Goal: Find specific page/section: Find specific page/section

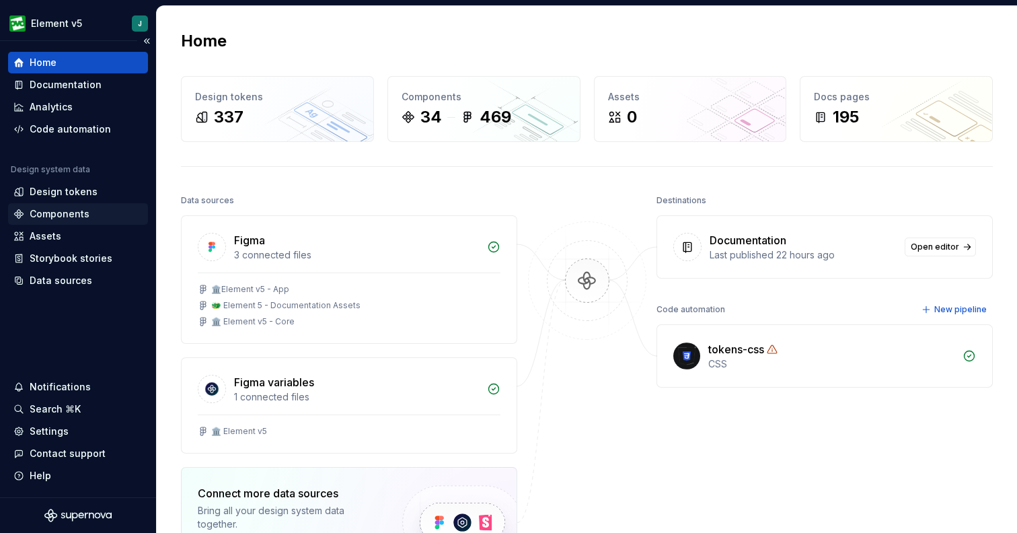
click at [65, 222] on div "Components" at bounding box center [78, 214] width 140 height 22
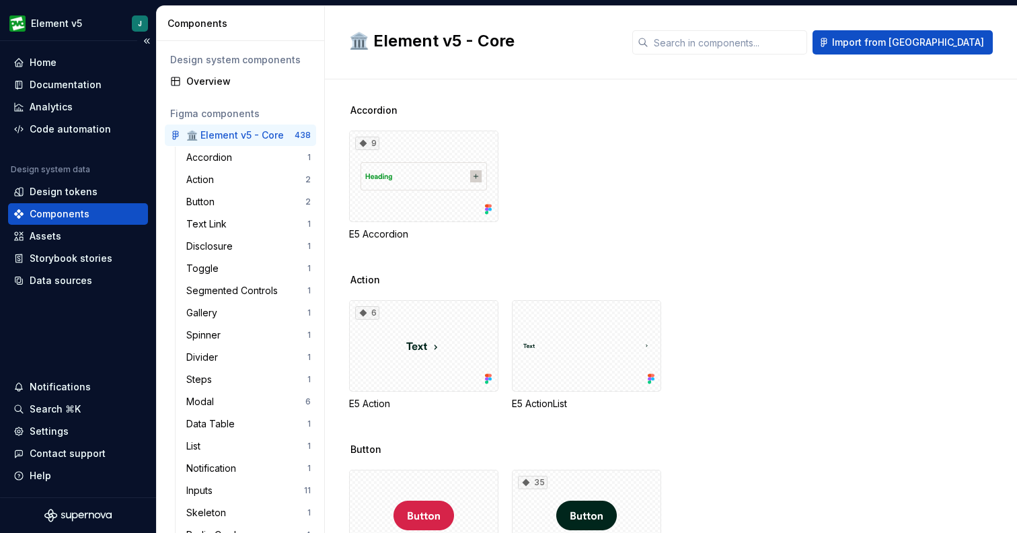
click at [110, 73] on div "Home Documentation Analytics Code automation" at bounding box center [78, 96] width 140 height 88
click at [104, 81] on div "Documentation" at bounding box center [77, 84] width 129 height 13
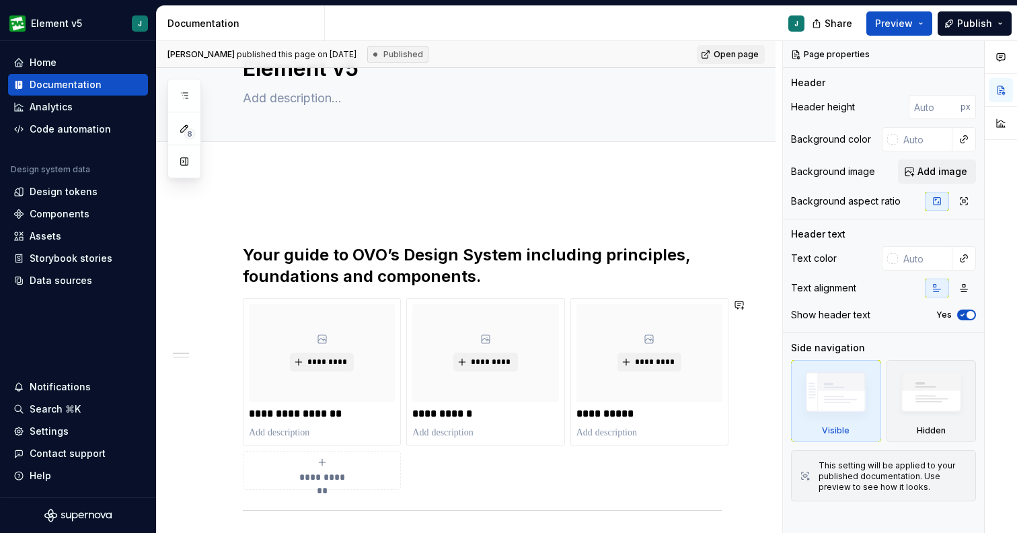
scroll to position [32, 0]
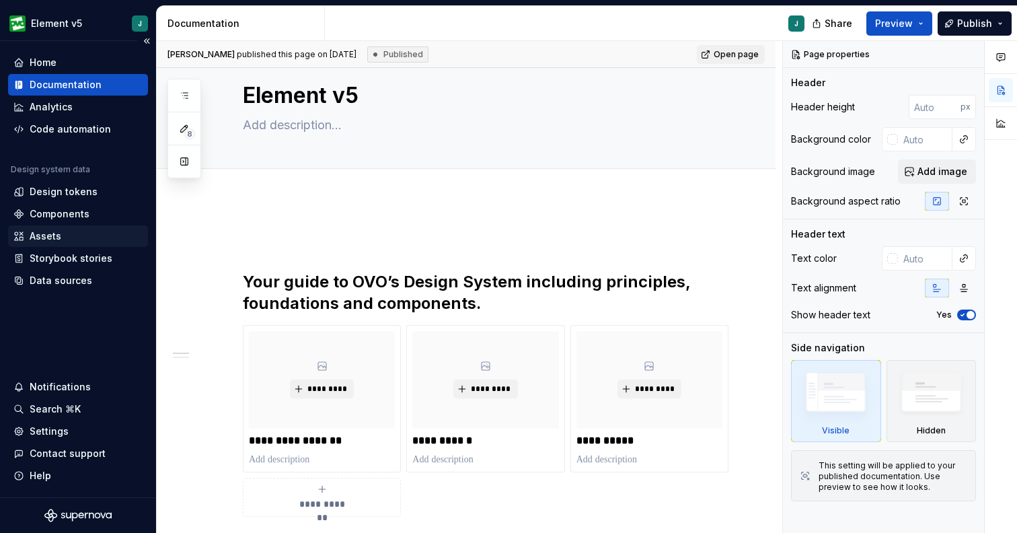
click at [67, 225] on div "Assets" at bounding box center [78, 236] width 140 height 22
click at [67, 217] on div "Components" at bounding box center [60, 213] width 60 height 13
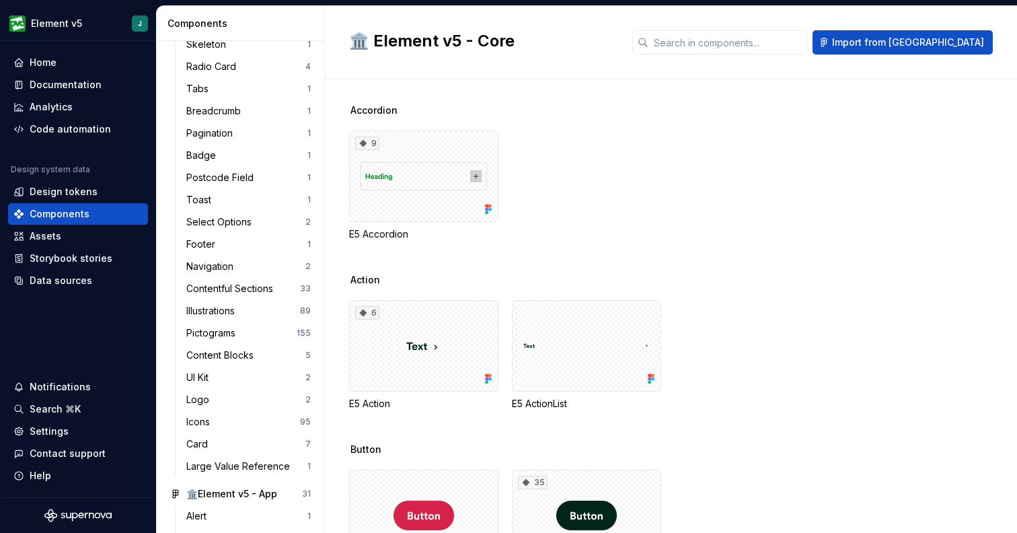
scroll to position [491, 0]
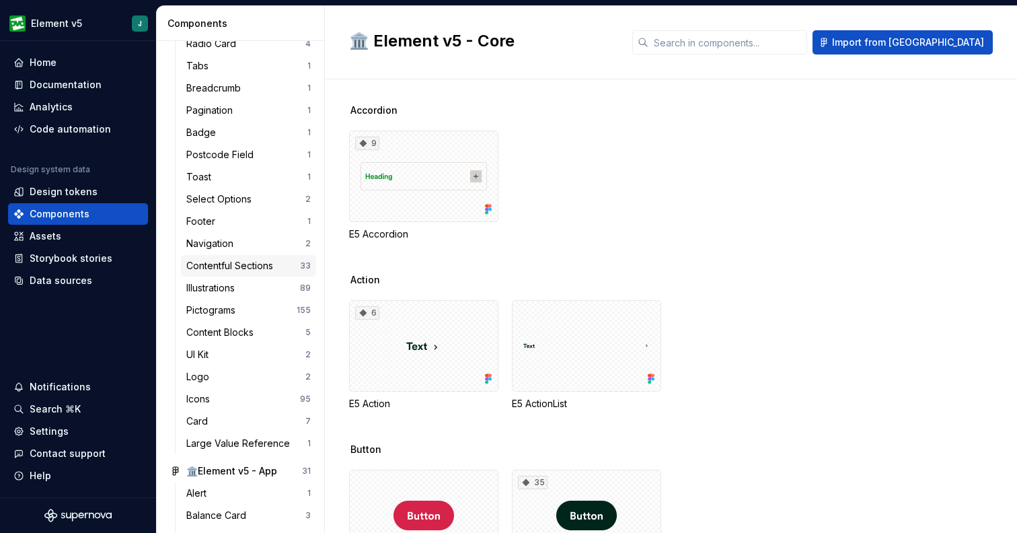
click at [243, 264] on div "Contentful Sections" at bounding box center [232, 265] width 92 height 13
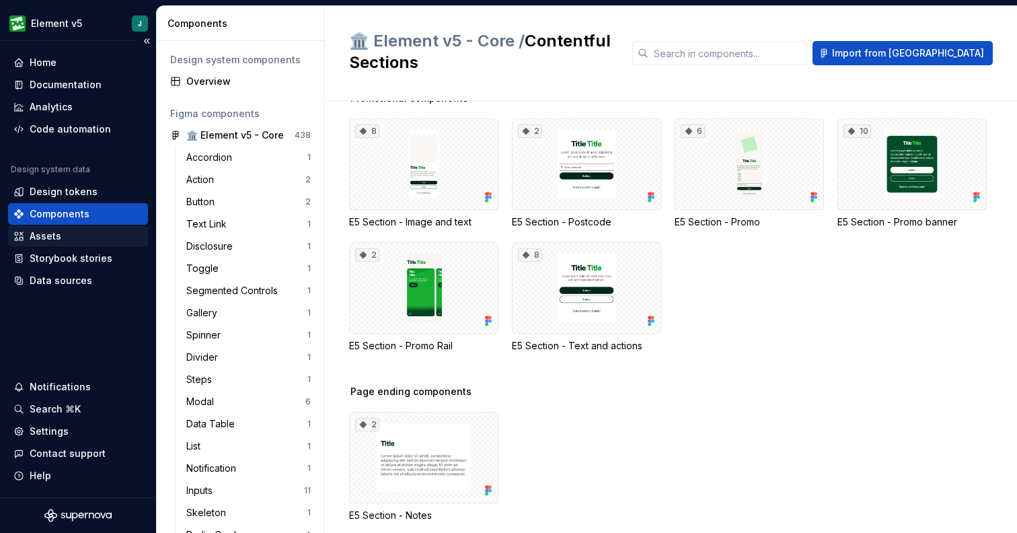
click at [83, 237] on div "Assets" at bounding box center [77, 235] width 129 height 13
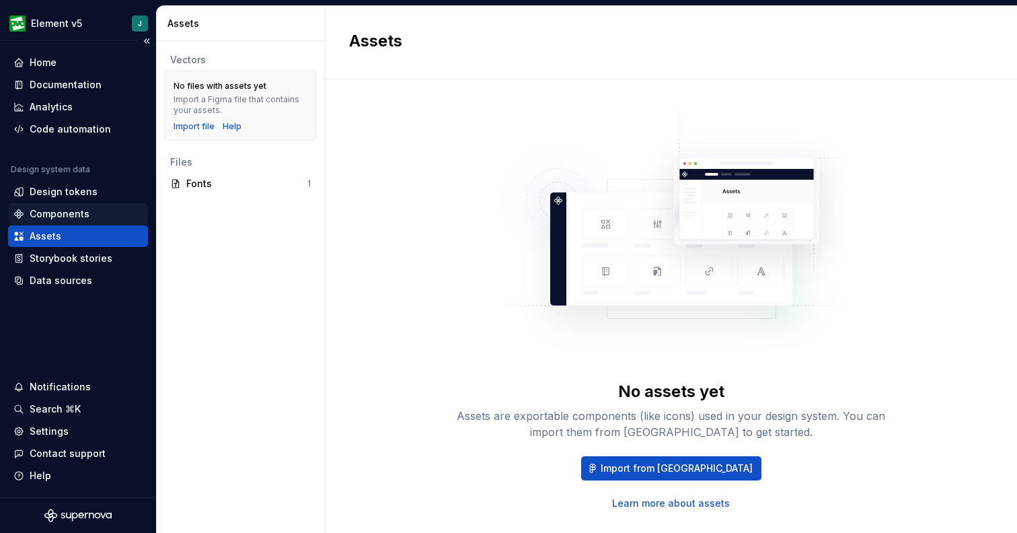
click at [88, 217] on div "Components" at bounding box center [77, 213] width 129 height 13
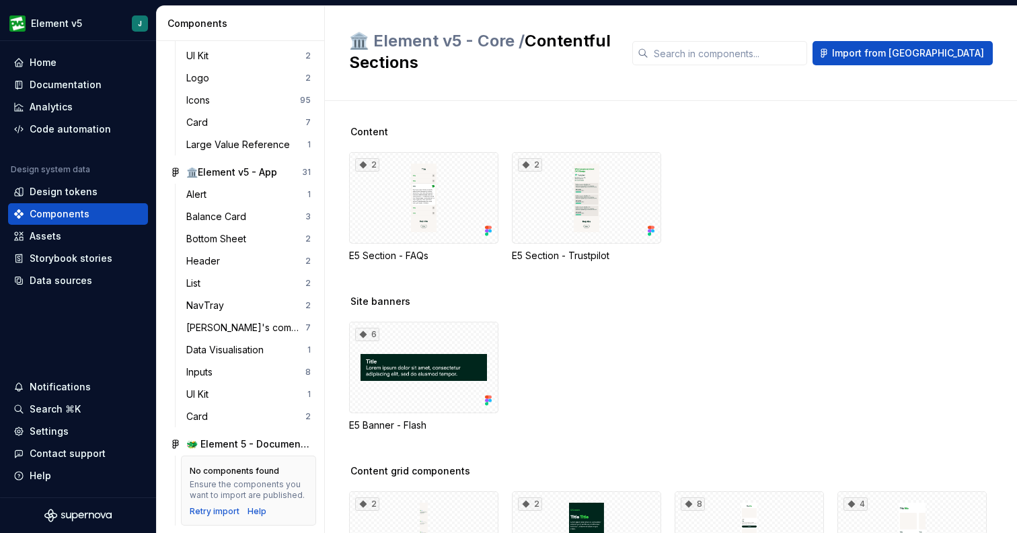
scroll to position [796, 0]
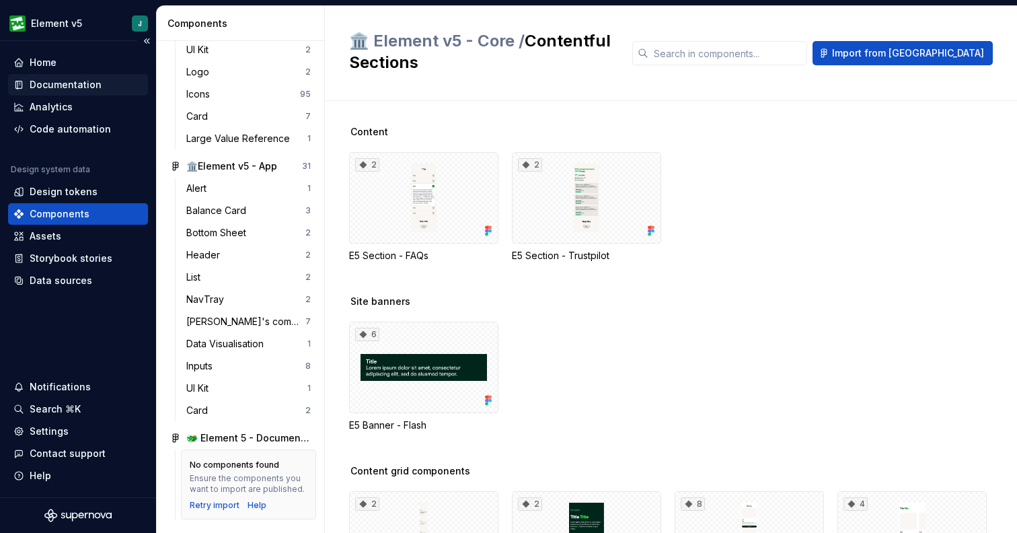
click at [84, 81] on div "Documentation" at bounding box center [66, 84] width 72 height 13
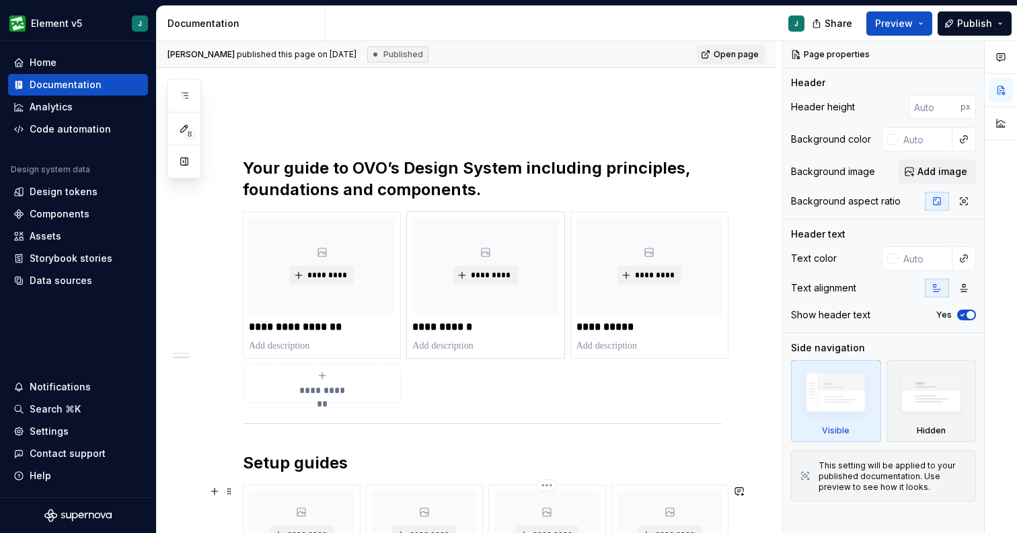
scroll to position [469, 0]
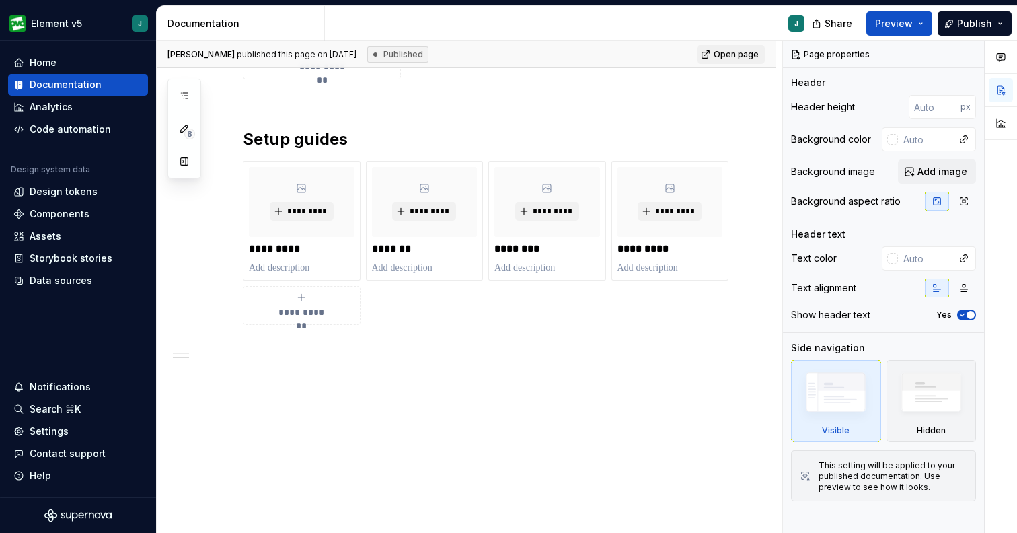
type textarea "*"
